Goal: Information Seeking & Learning: Learn about a topic

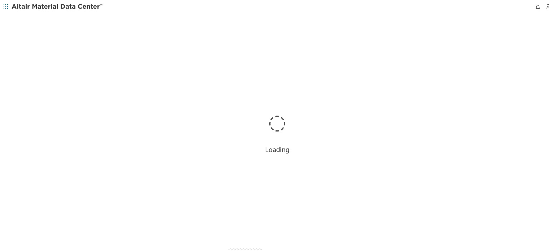
click at [153, 54] on div "Loading" at bounding box center [277, 131] width 554 height 239
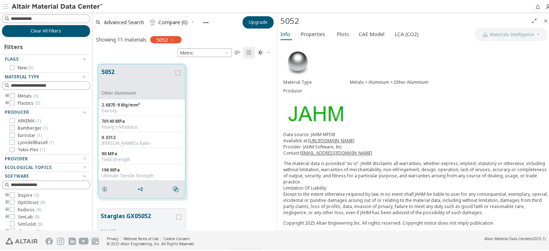
scroll to position [167, 179]
